Goal: Find contact information: Find contact information

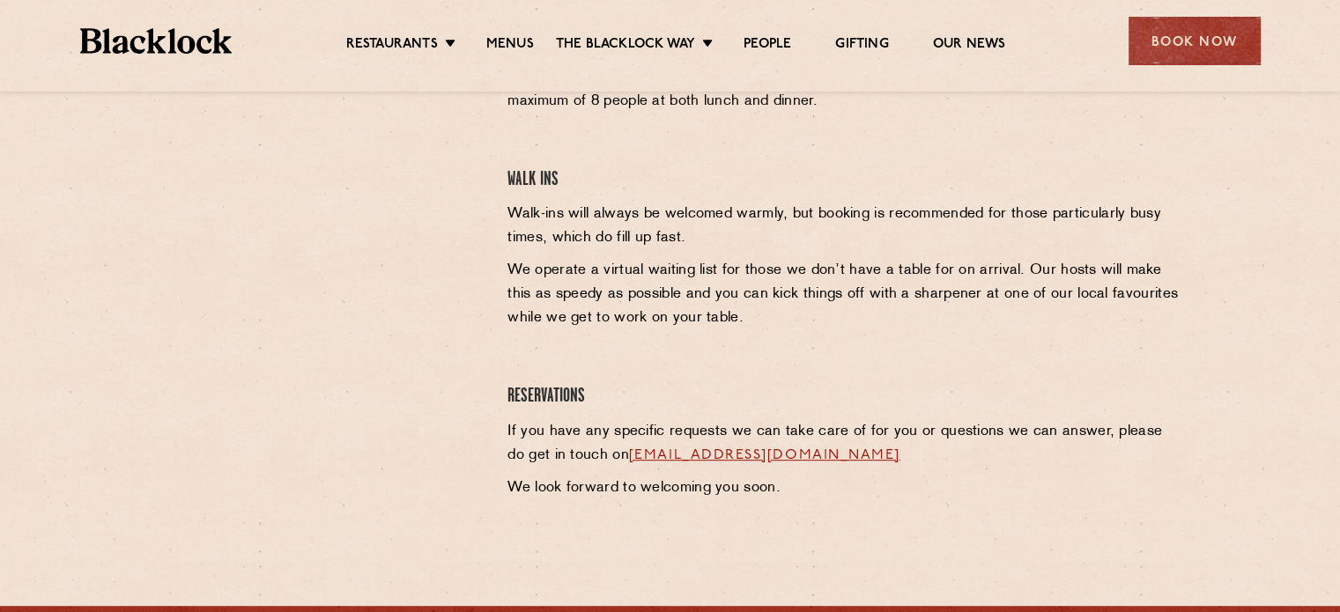
scroll to position [705, 0]
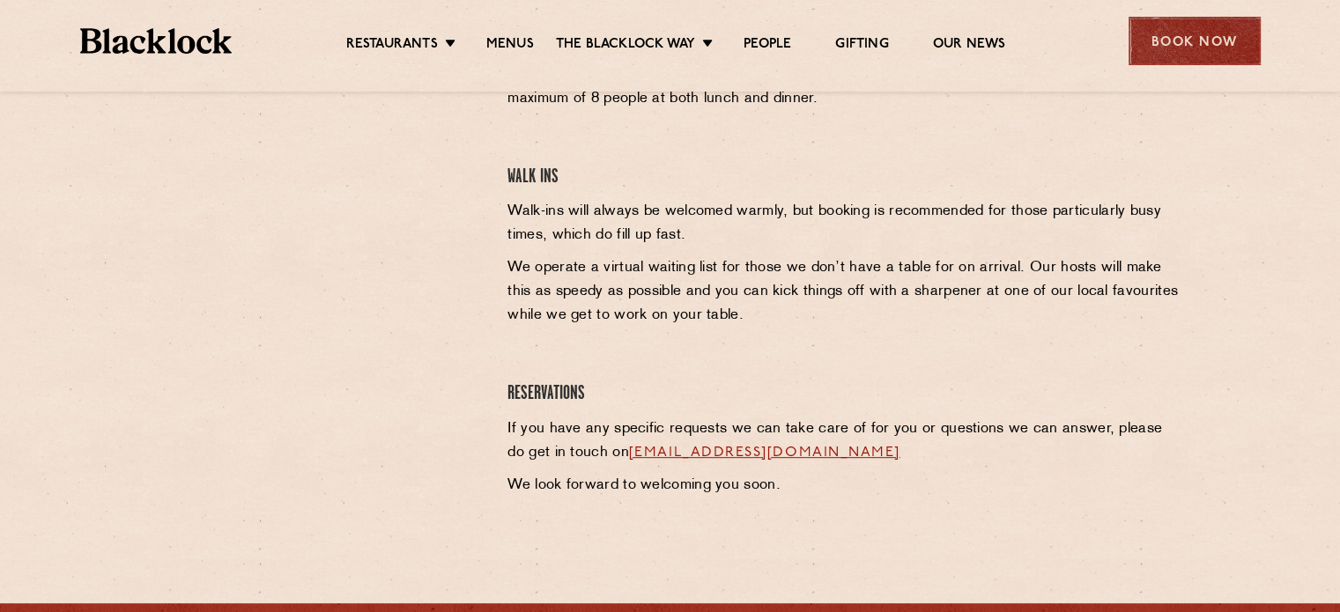
click at [1208, 36] on div "Book Now" at bounding box center [1195, 41] width 132 height 48
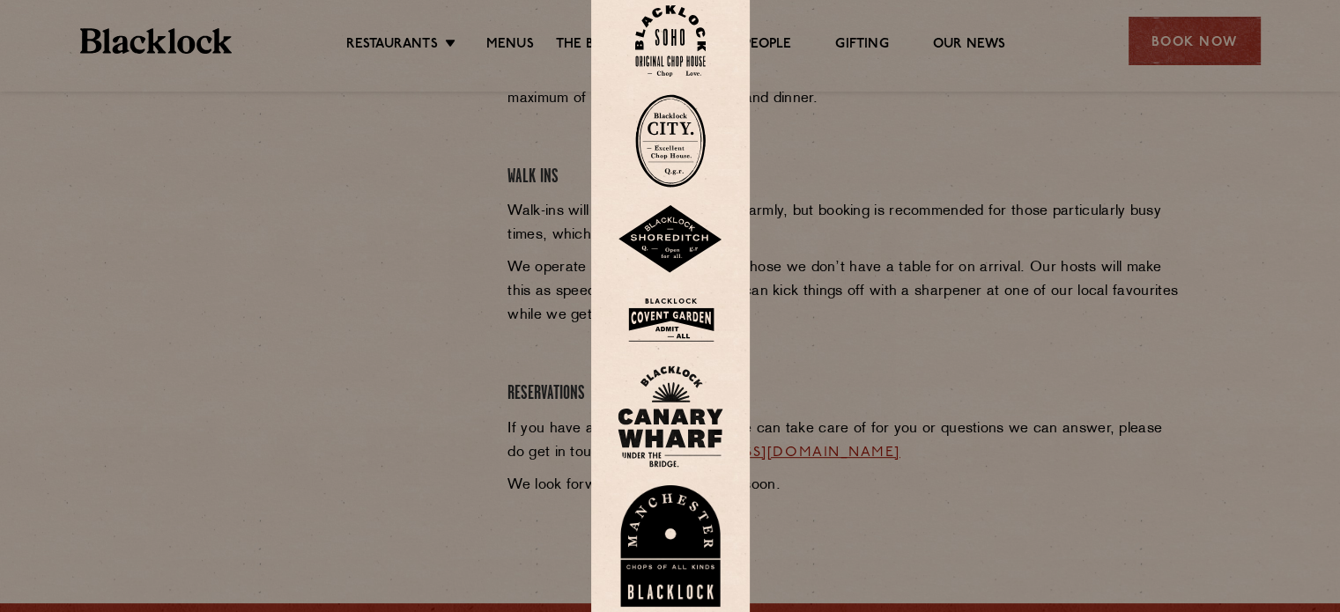
click at [691, 58] on img at bounding box center [670, 40] width 71 height 71
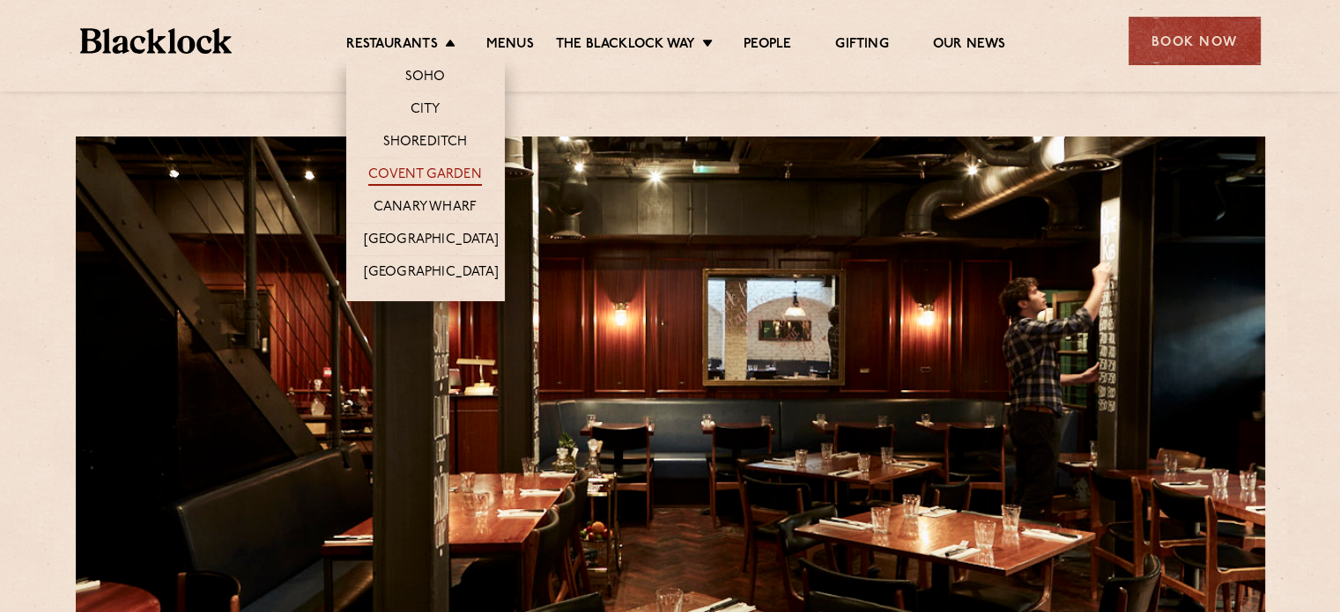
click at [435, 181] on link "Covent Garden" at bounding box center [425, 176] width 114 height 19
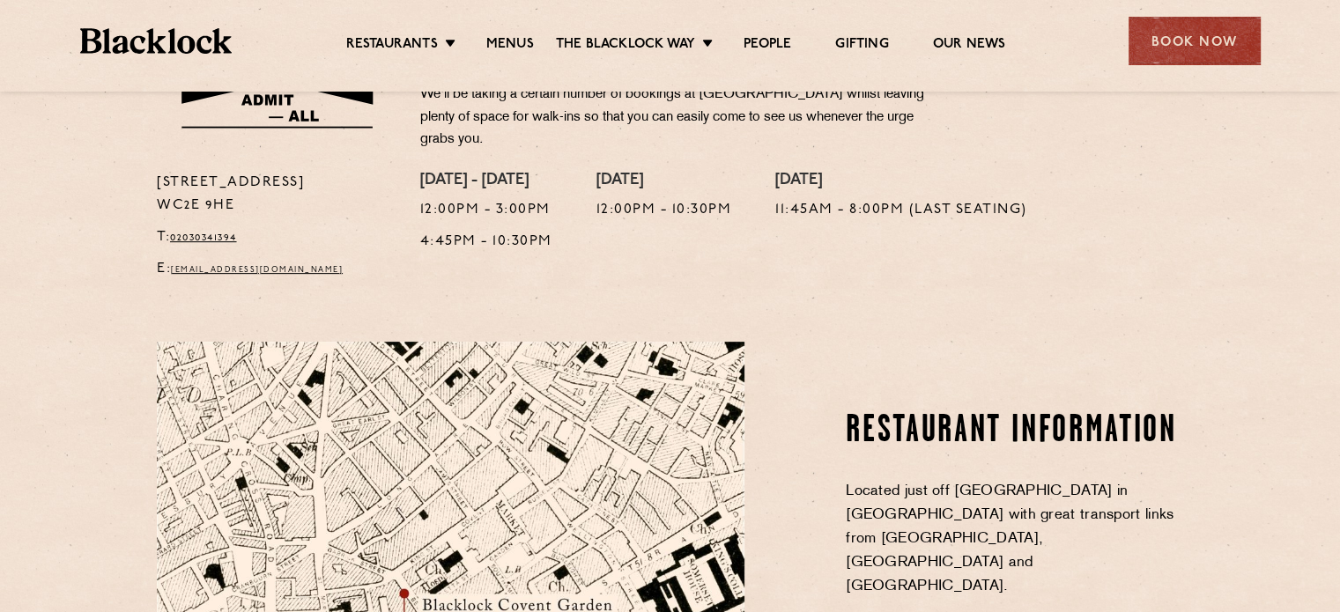
scroll to position [705, 0]
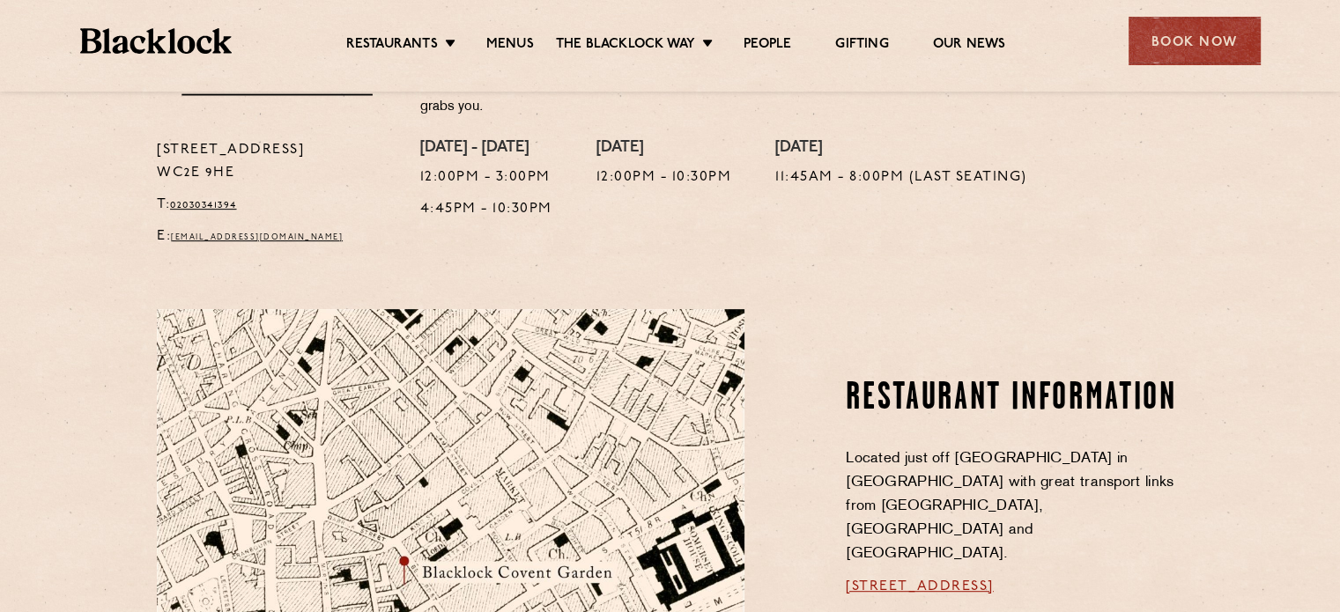
drag, startPoint x: 375, startPoint y: 231, endPoint x: 172, endPoint y: 220, distance: 203.9
click at [172, 226] on p "E: coventgarden@theblacklock.com" at bounding box center [275, 237] width 237 height 23
copy p "coventgarden@theblacklock.com"
